Goal: Task Accomplishment & Management: Complete application form

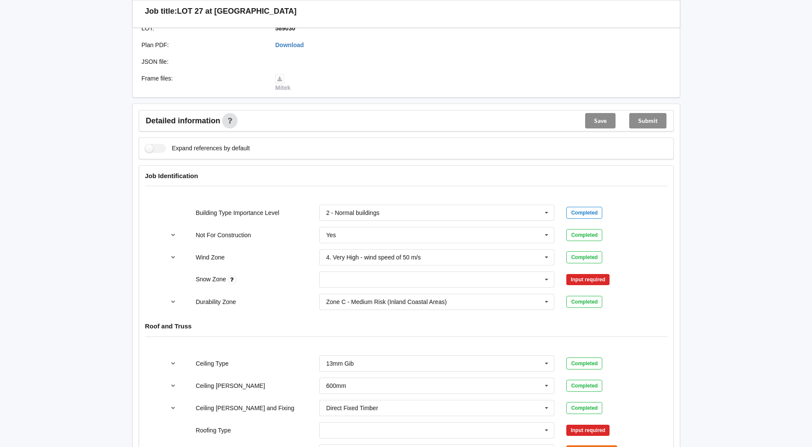
scroll to position [257, 0]
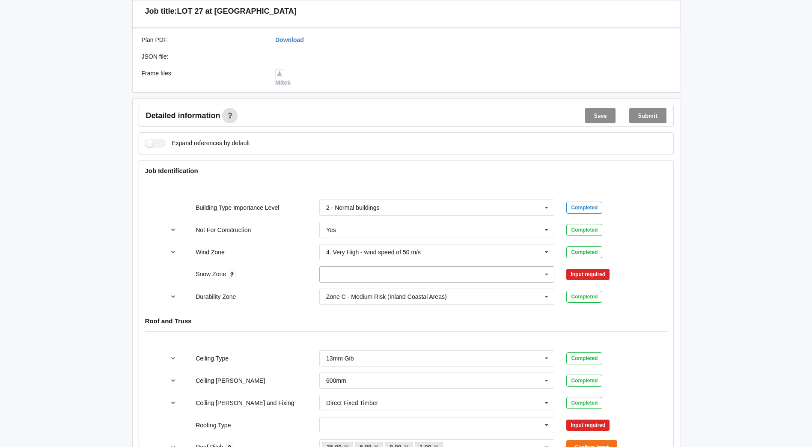
click at [546, 267] on icon at bounding box center [546, 275] width 13 height 16
click at [364, 267] on input "text" at bounding box center [437, 274] width 234 height 15
click at [348, 282] on div "N0" at bounding box center [437, 290] width 234 height 16
click at [575, 267] on button "Confirm input" at bounding box center [591, 274] width 51 height 14
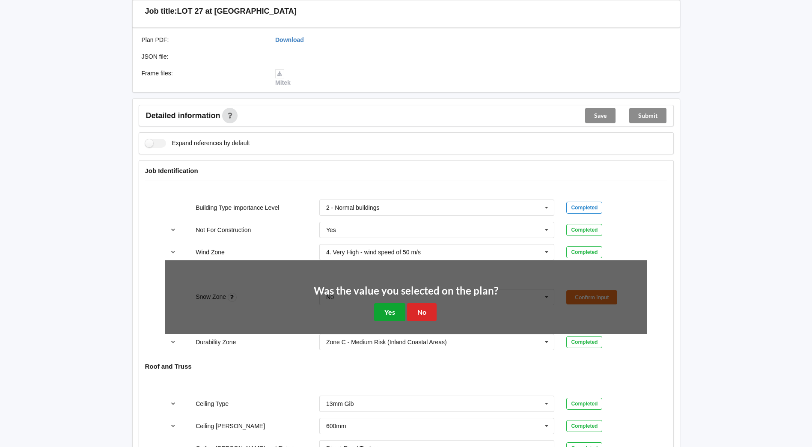
click at [391, 304] on button "Yes" at bounding box center [389, 312] width 31 height 18
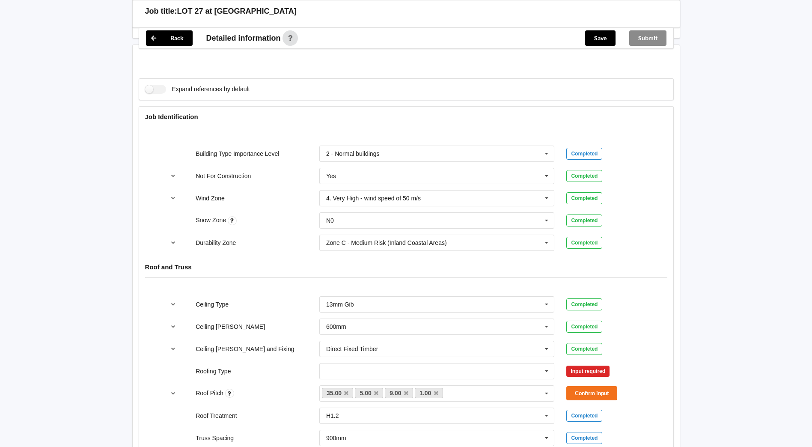
scroll to position [428, 0]
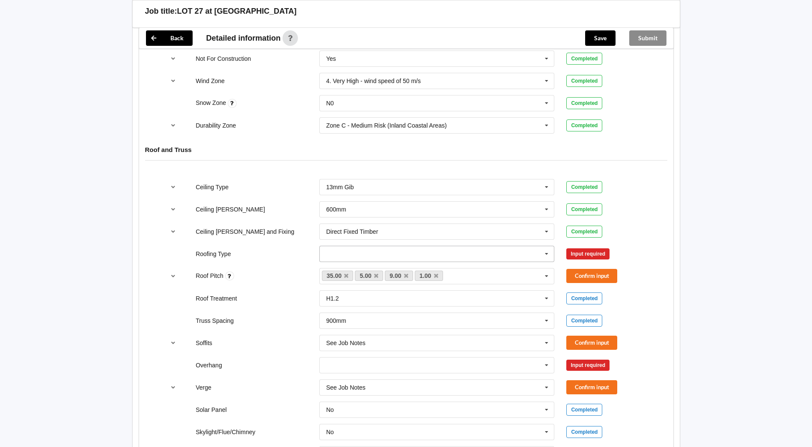
click at [481, 251] on input "text" at bounding box center [437, 253] width 234 height 15
click at [382, 261] on div "1. [GEOGRAPHIC_DATA]" at bounding box center [437, 269] width 234 height 16
click at [612, 246] on button "Confirm input" at bounding box center [591, 253] width 51 height 14
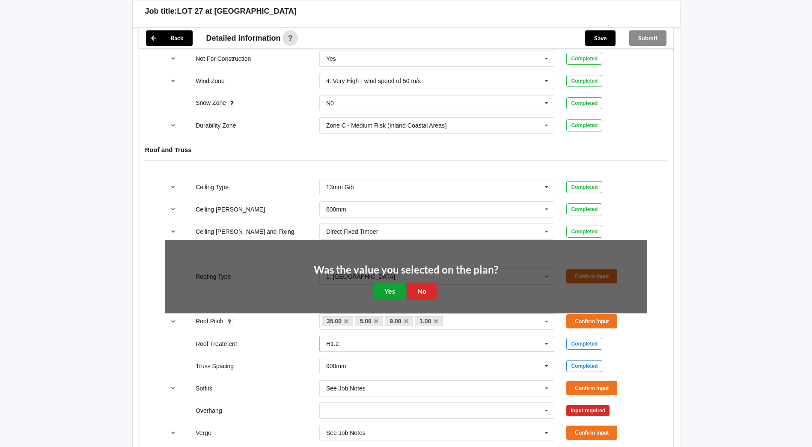
click at [391, 285] on button "Yes" at bounding box center [389, 291] width 31 height 18
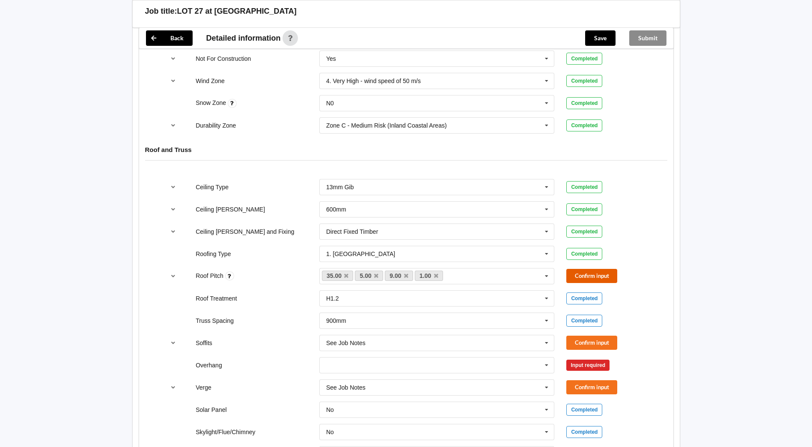
click at [608, 269] on button "Confirm input" at bounding box center [591, 276] width 51 height 14
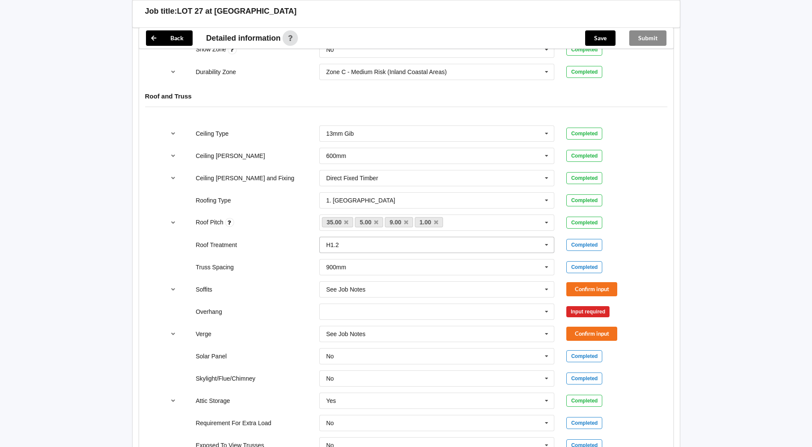
scroll to position [513, 0]
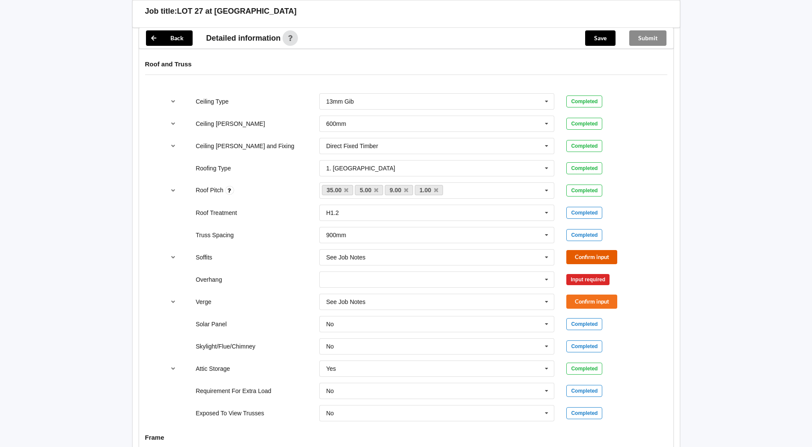
click at [598, 250] on button "Confirm input" at bounding box center [591, 257] width 51 height 14
click at [549, 274] on icon at bounding box center [546, 280] width 13 height 16
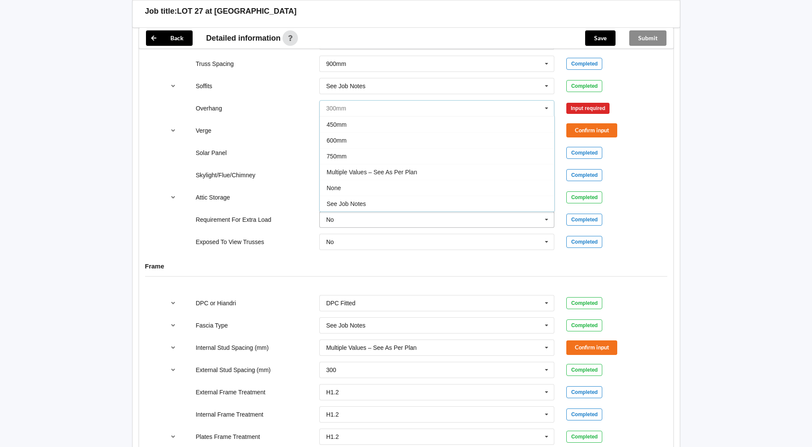
scroll to position [727, 0]
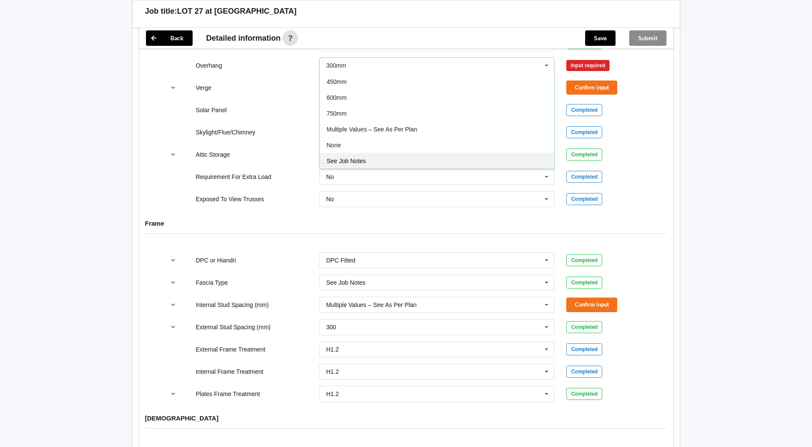
click at [353, 157] on span "See Job Notes" at bounding box center [345, 160] width 39 height 7
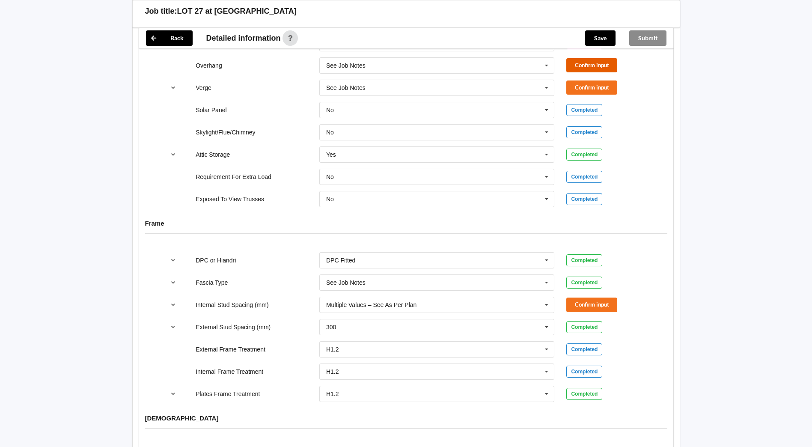
click at [590, 58] on button "Confirm input" at bounding box center [591, 65] width 51 height 14
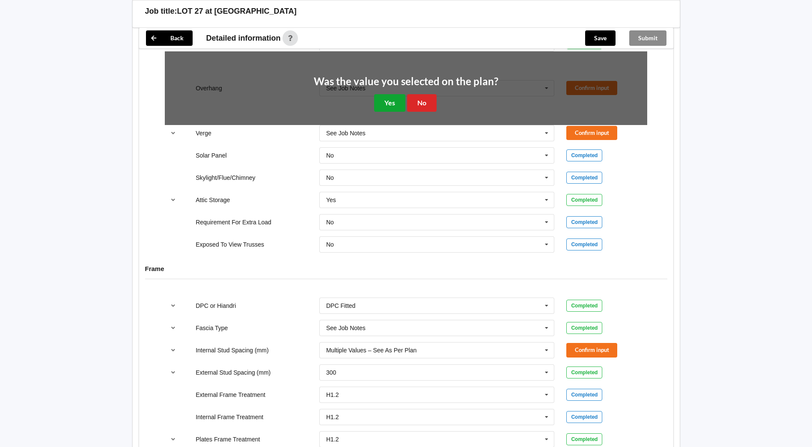
click at [385, 98] on button "Yes" at bounding box center [389, 103] width 31 height 18
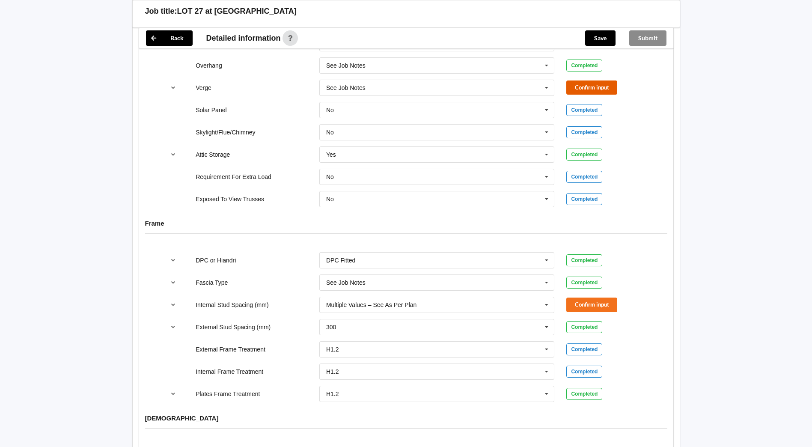
click at [616, 80] on button "Confirm input" at bounding box center [591, 87] width 51 height 14
click at [596, 297] on button "Confirm input" at bounding box center [591, 304] width 51 height 14
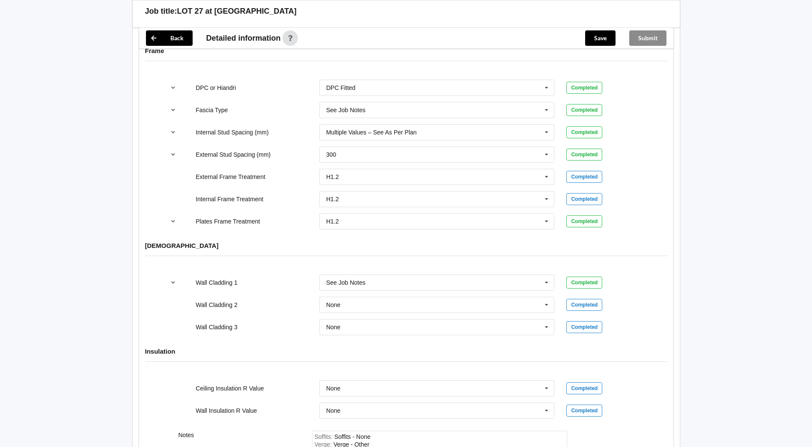
scroll to position [1045, 0]
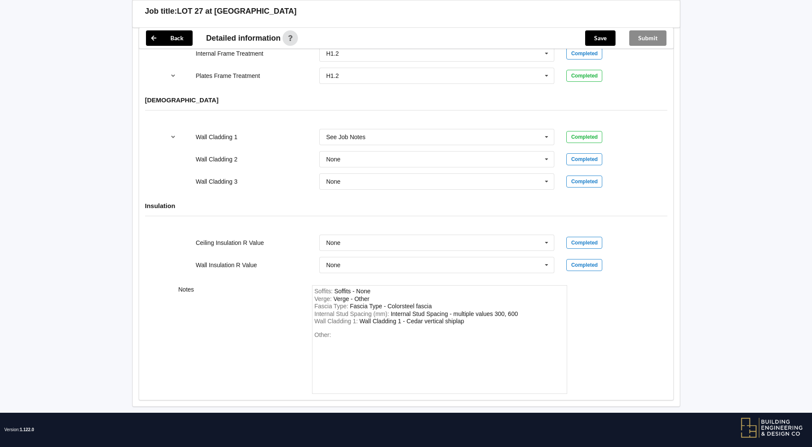
click at [598, 30] on div "Save" at bounding box center [600, 38] width 44 height 21
click at [598, 34] on button "Save" at bounding box center [600, 37] width 30 height 15
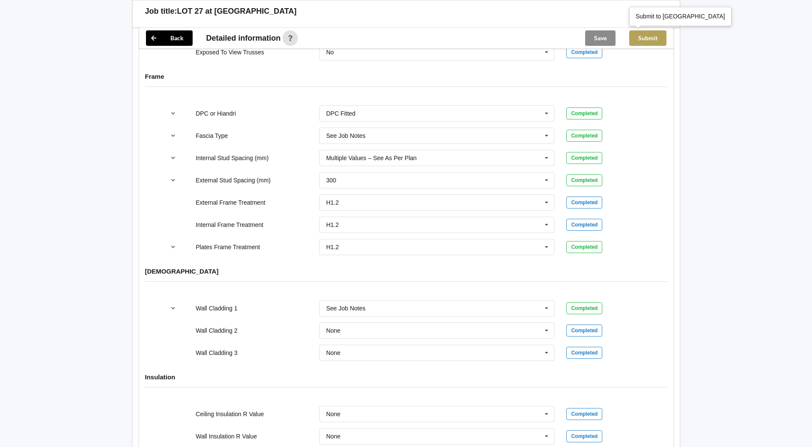
click at [656, 37] on button "Submit" at bounding box center [647, 37] width 37 height 15
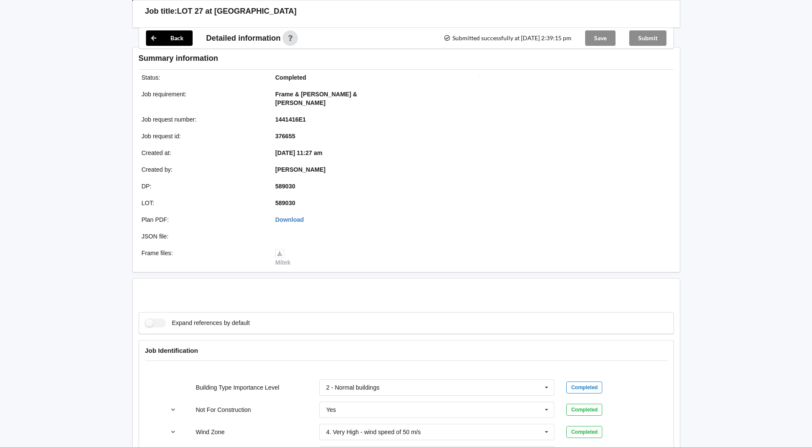
scroll to position [835, 0]
